Goal: Task Accomplishment & Management: Manage account settings

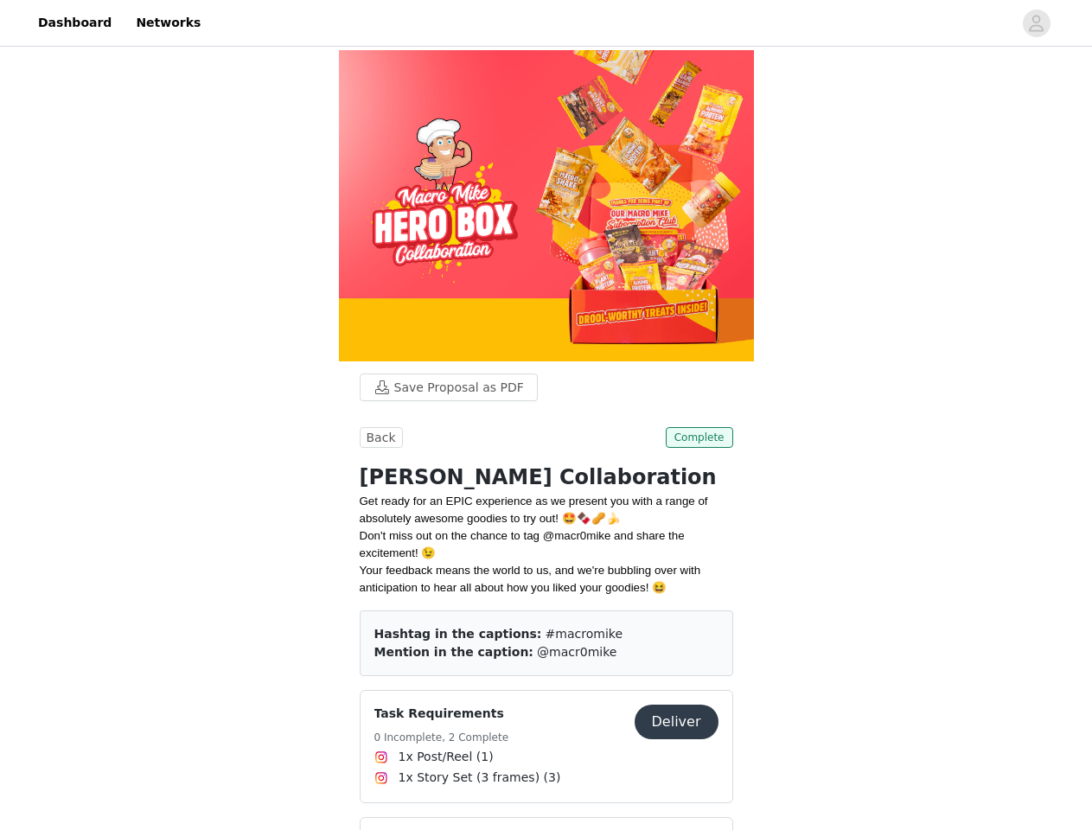
click at [545, 690] on div "Task Requirements 0 Incomplete, 2 Complete Deliver 1x Post/Reel (1) 1x Story Se…" at bounding box center [546, 746] width 373 height 113
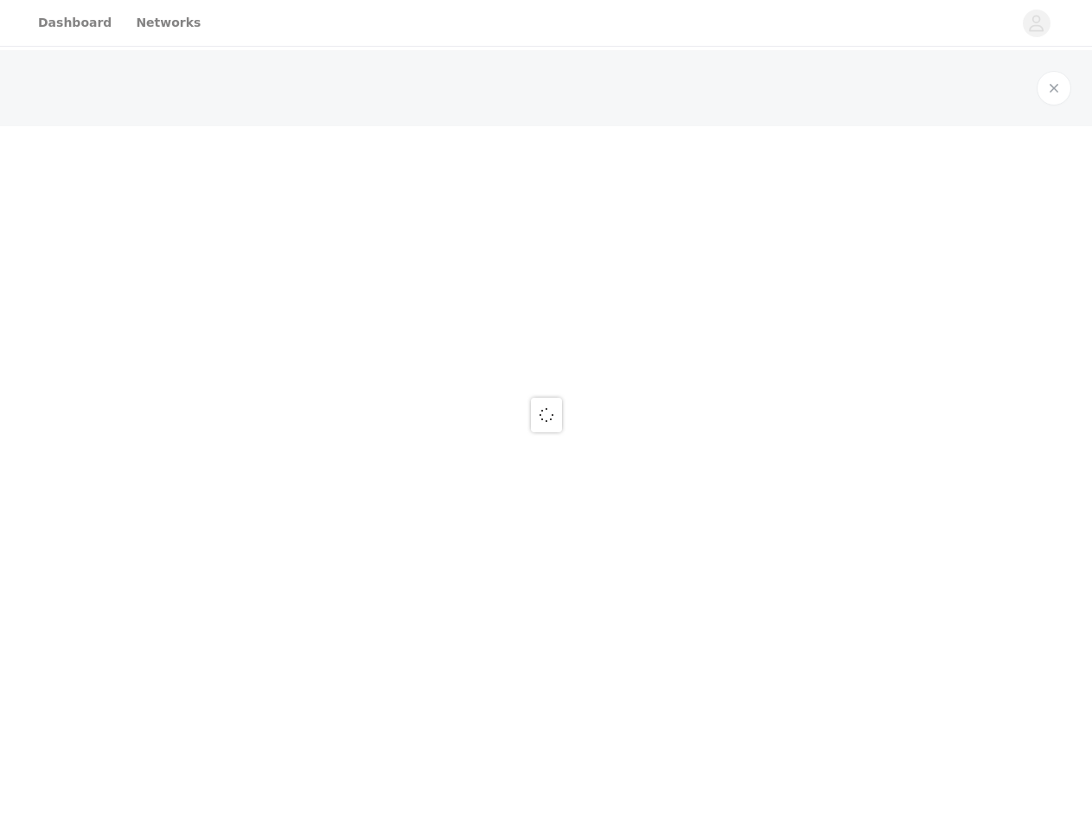
click at [545, 23] on div at bounding box center [546, 415] width 1092 height 830
click at [1036, 23] on button "button" at bounding box center [1036, 24] width 48 height 28
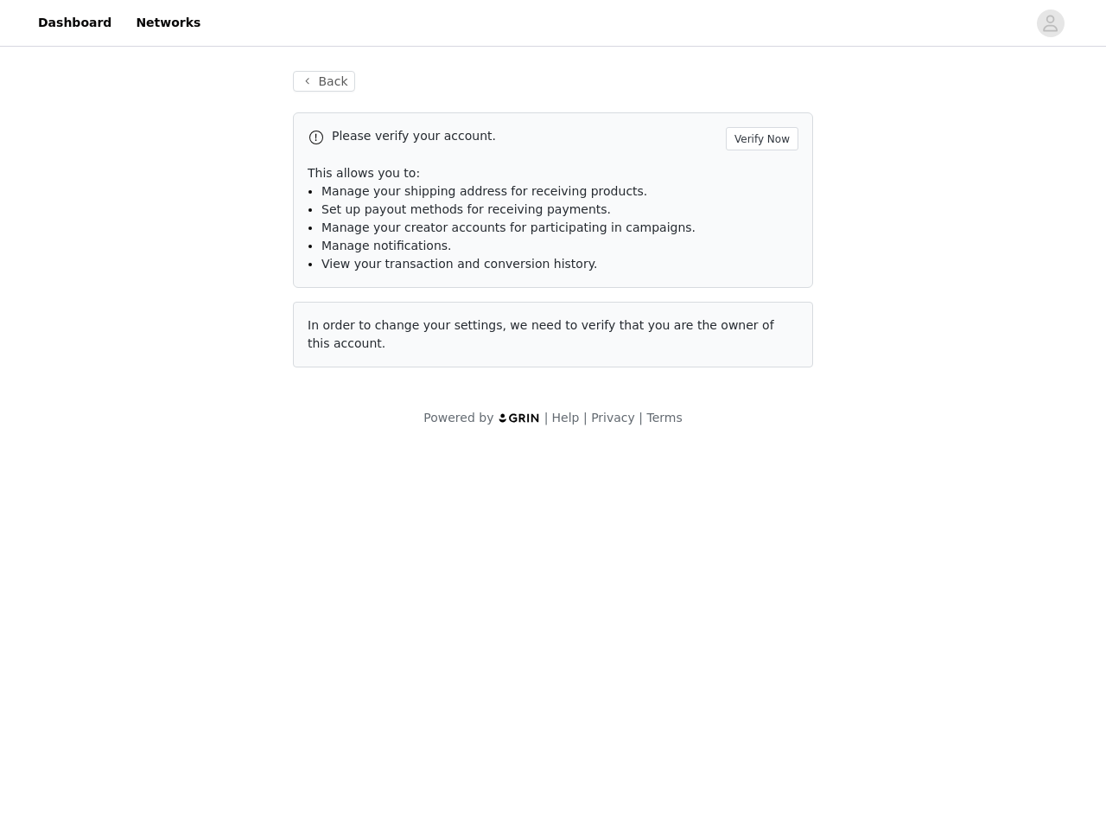
click at [379, 145] on div "Please verify your account. Verify Now" at bounding box center [553, 138] width 491 height 23
click at [701, 145] on div "Please verify your account. Verify Now" at bounding box center [553, 138] width 491 height 23
